Goal: Navigation & Orientation: Find specific page/section

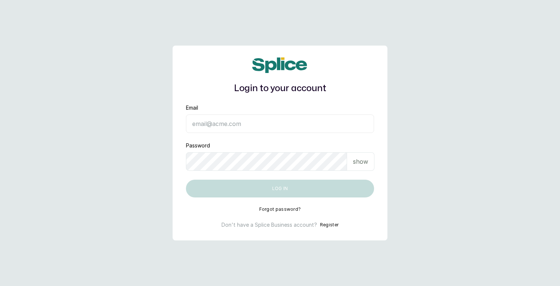
click at [245, 125] on input "Email" at bounding box center [280, 124] width 188 height 19
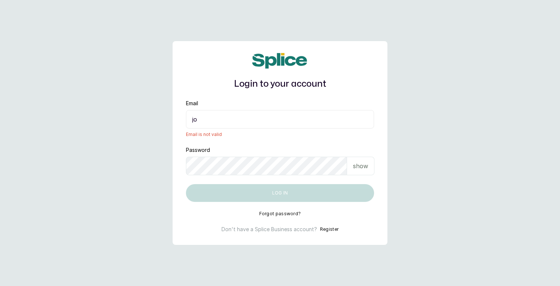
type input "joy.a@thebraidingvault.com"
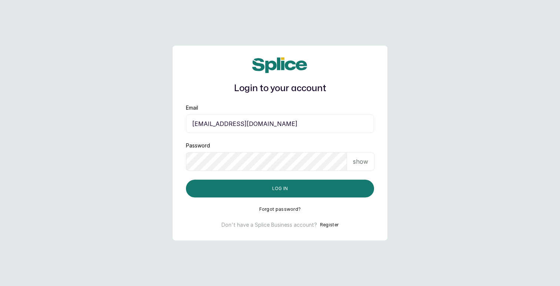
click at [357, 162] on p "show" at bounding box center [360, 161] width 15 height 9
click at [249, 126] on input "[EMAIL_ADDRESS][DOMAIN_NAME]" at bounding box center [280, 124] width 188 height 19
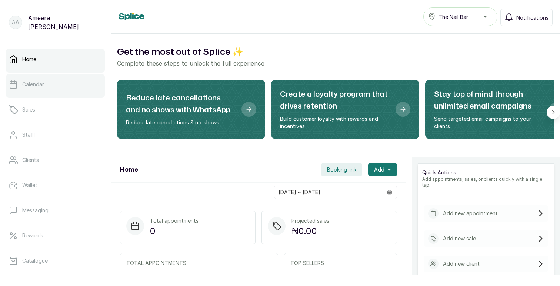
click at [53, 88] on link "Calendar" at bounding box center [55, 84] width 99 height 21
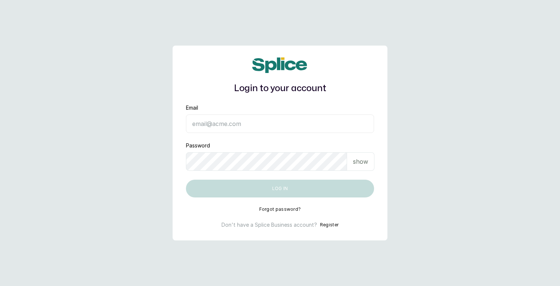
click at [217, 121] on input "Email" at bounding box center [280, 124] width 188 height 19
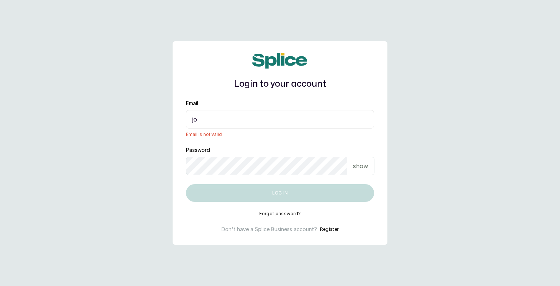
type input "joy.a@thebraidingvault.com"
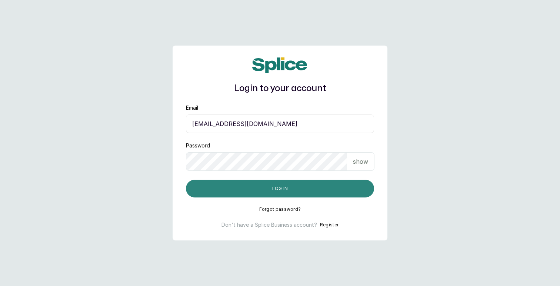
click at [269, 189] on button "Log in" at bounding box center [280, 189] width 188 height 18
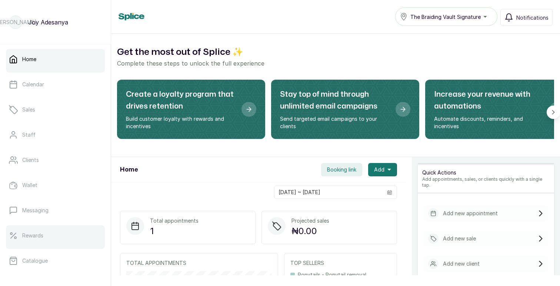
scroll to position [128, 0]
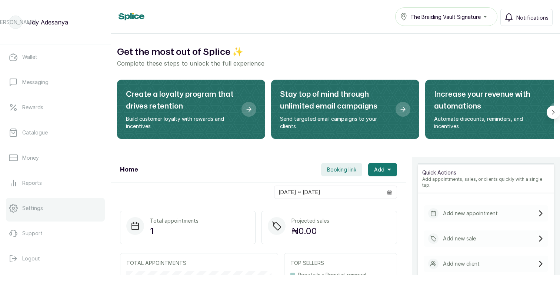
click at [42, 207] on p "Settings" at bounding box center [32, 208] width 21 height 7
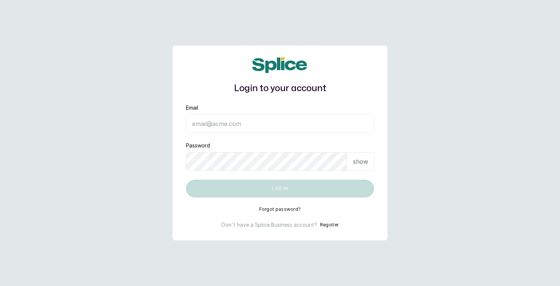
click at [233, 122] on input "Email" at bounding box center [280, 124] width 188 height 19
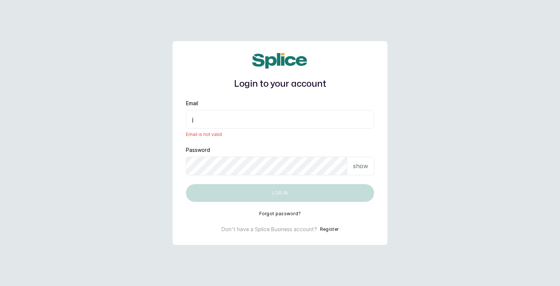
type input "[EMAIL_ADDRESS][DOMAIN_NAME]"
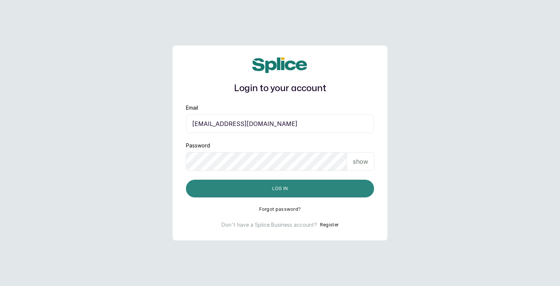
click at [267, 190] on button "Log in" at bounding box center [280, 189] width 188 height 18
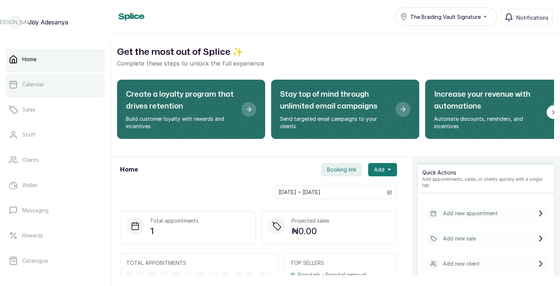
click at [53, 81] on link "Calendar" at bounding box center [55, 84] width 99 height 21
